Goal: Navigation & Orientation: Find specific page/section

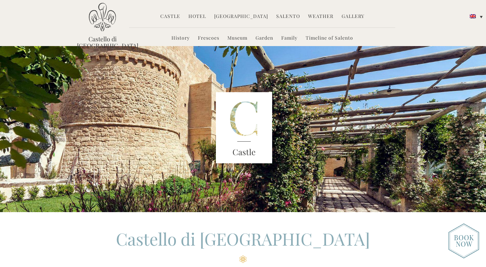
click at [202, 15] on link "Hotel" at bounding box center [197, 17] width 18 height 8
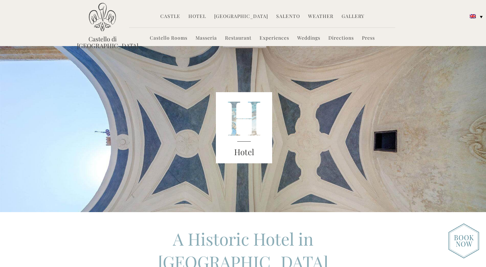
click at [175, 39] on link "Castello Rooms" at bounding box center [169, 39] width 38 height 8
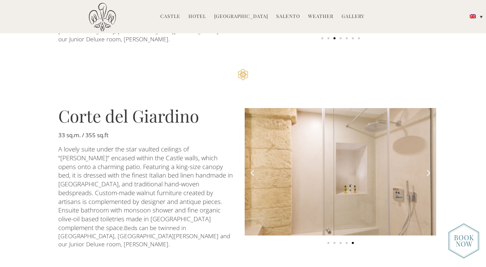
scroll to position [540, 0]
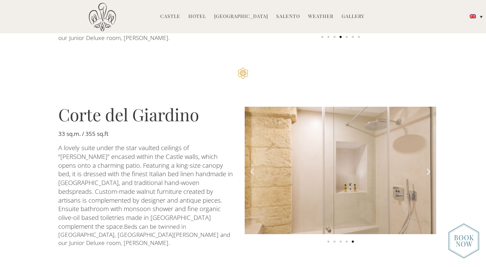
click at [429, 167] on icon "Next slide" at bounding box center [428, 171] width 8 height 8
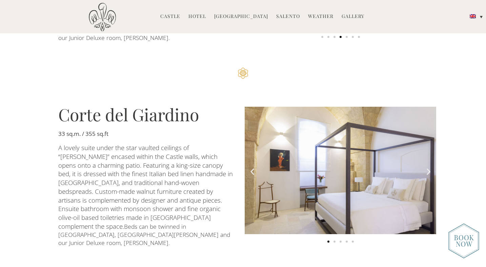
click at [429, 167] on icon "Next slide" at bounding box center [428, 171] width 8 height 8
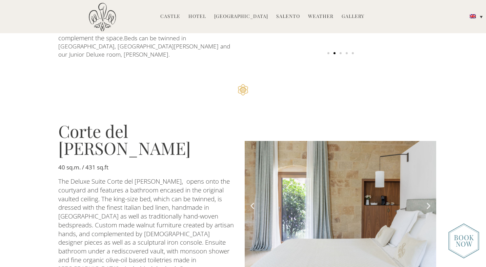
scroll to position [751, 0]
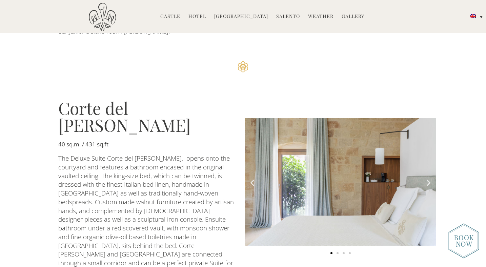
click at [430, 179] on icon "Next slide" at bounding box center [428, 183] width 8 height 8
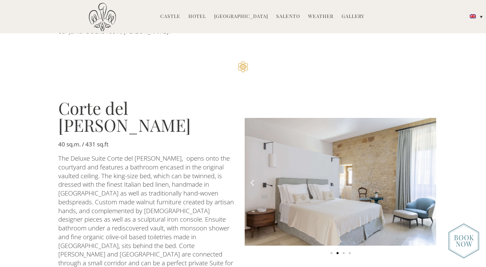
click at [430, 179] on icon "Next slide" at bounding box center [428, 183] width 8 height 8
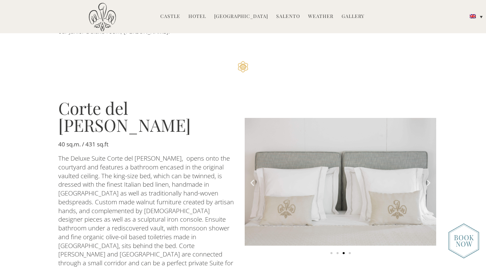
click at [430, 179] on icon "Next slide" at bounding box center [428, 183] width 8 height 8
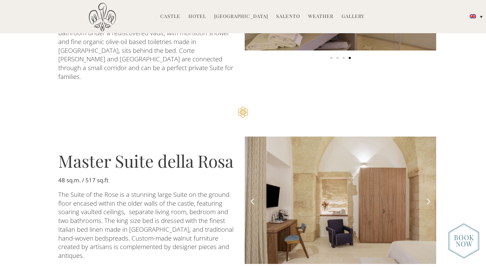
scroll to position [949, 0]
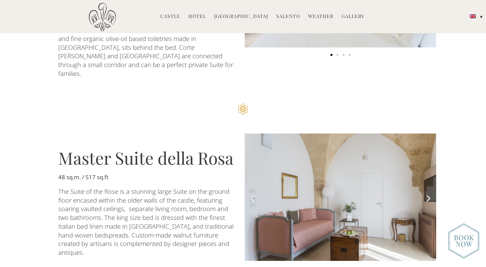
click at [428, 194] on icon "Next slide" at bounding box center [428, 198] width 8 height 8
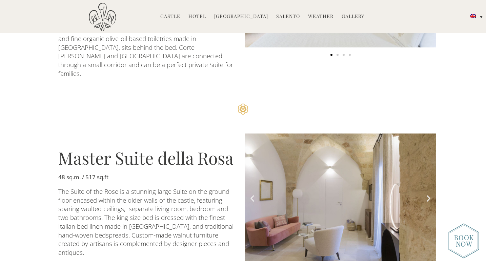
click at [428, 194] on icon "Next slide" at bounding box center [428, 198] width 8 height 8
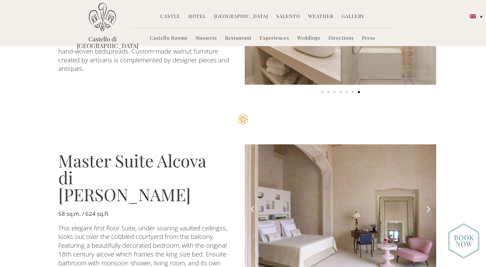
scroll to position [1134, 0]
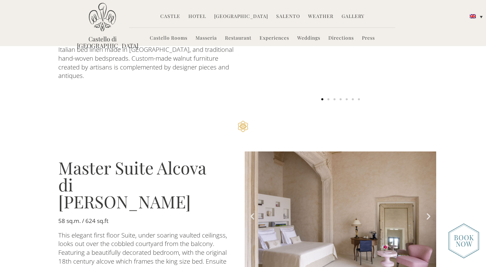
click at [426, 212] on icon "Next slide" at bounding box center [428, 216] width 8 height 8
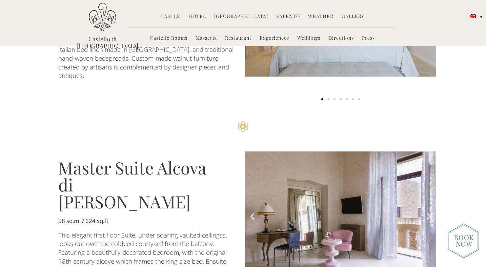
click at [426, 212] on icon "Next slide" at bounding box center [428, 216] width 8 height 8
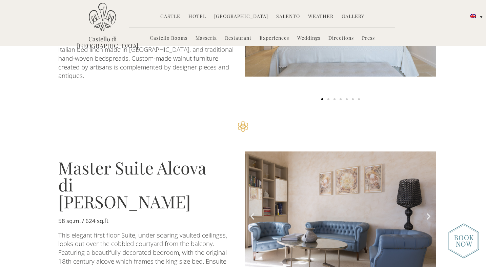
click at [426, 212] on icon "Next slide" at bounding box center [428, 216] width 8 height 8
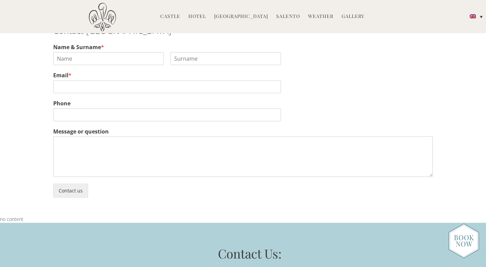
scroll to position [1876, 0]
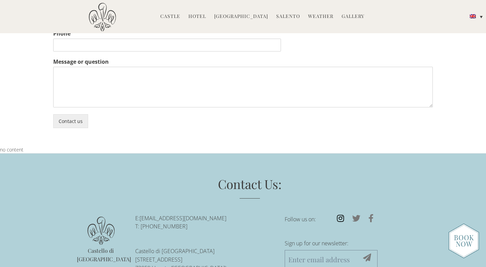
click at [340, 214] on icon at bounding box center [340, 218] width 15 height 8
